Goal: Task Accomplishment & Management: Use online tool/utility

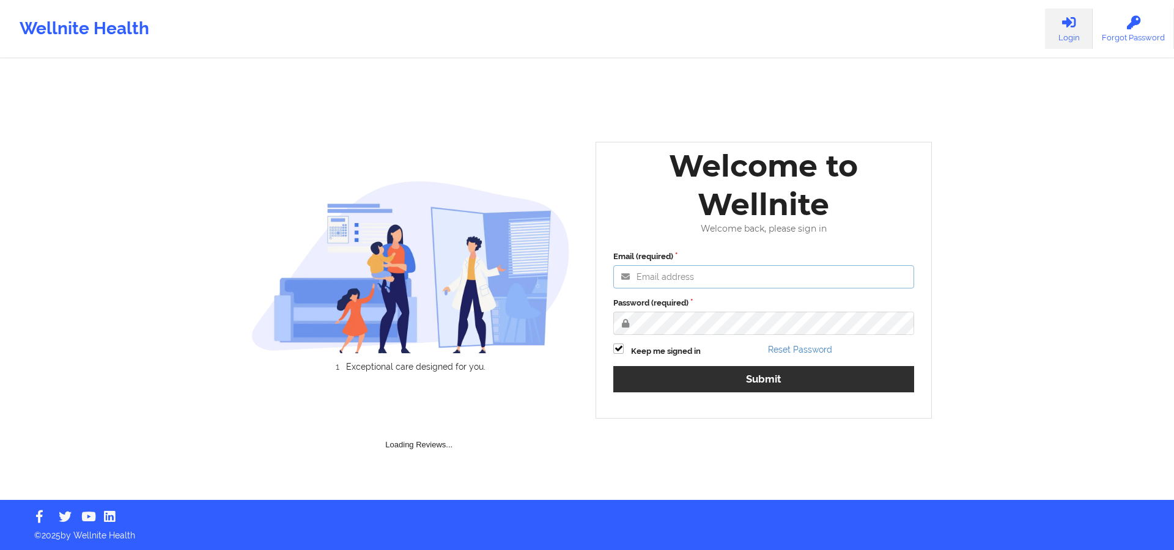
type input "[PERSON_NAME][EMAIL_ADDRESS][DOMAIN_NAME]"
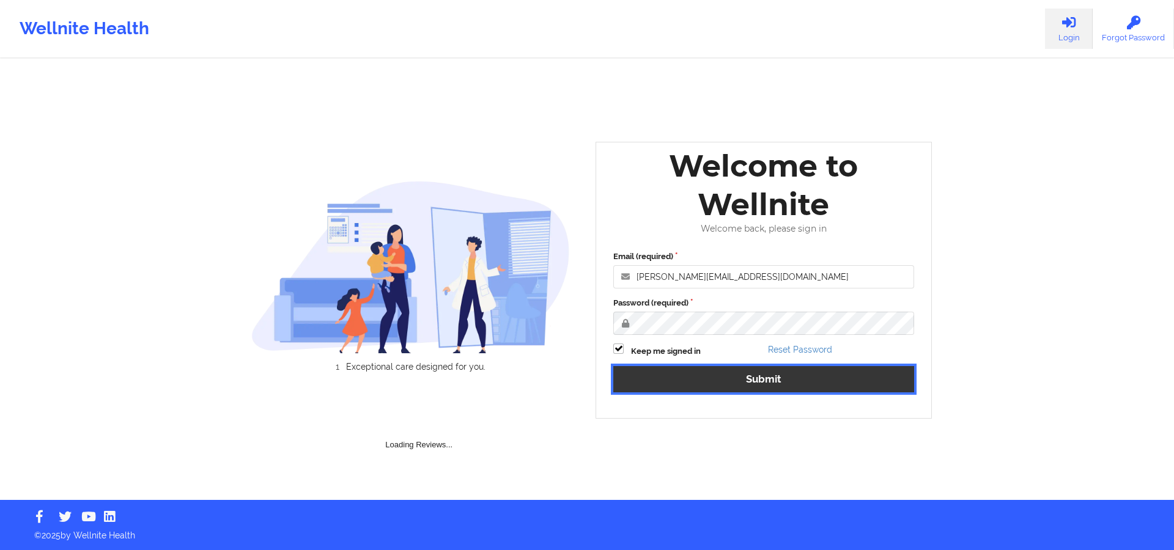
click at [633, 368] on button "Submit" at bounding box center [763, 379] width 301 height 26
